Goal: Task Accomplishment & Management: Manage account settings

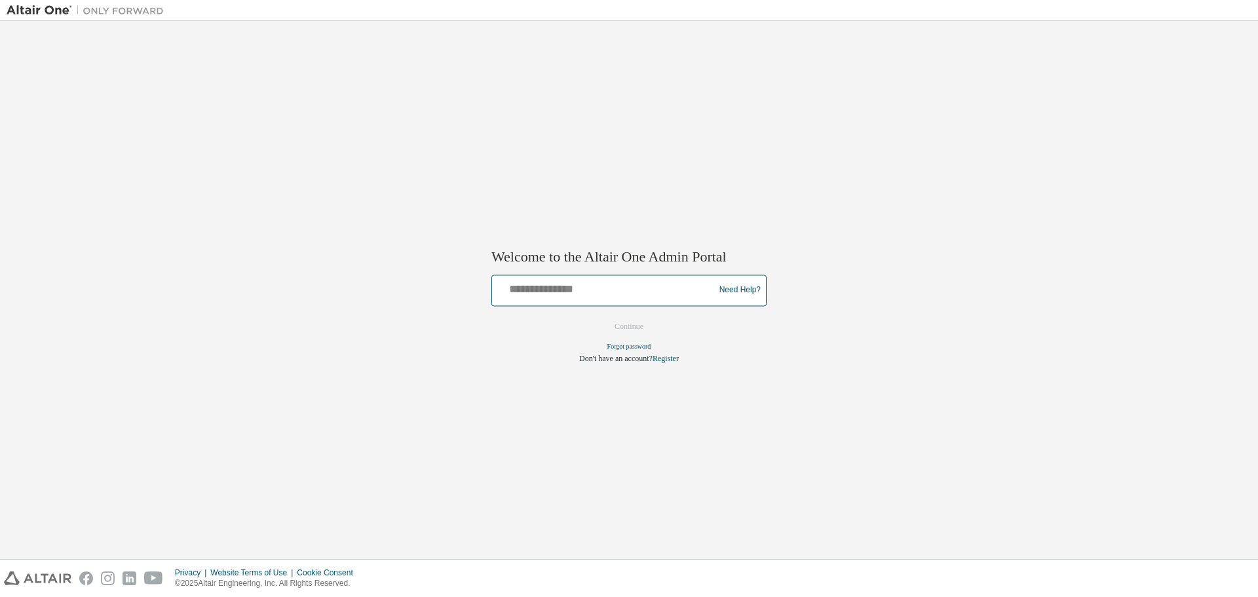
click at [555, 284] on input "text" at bounding box center [605, 287] width 216 height 19
type input "**********"
click at [618, 325] on button "Continue" at bounding box center [629, 326] width 56 height 20
